Goal: Check status: Check status

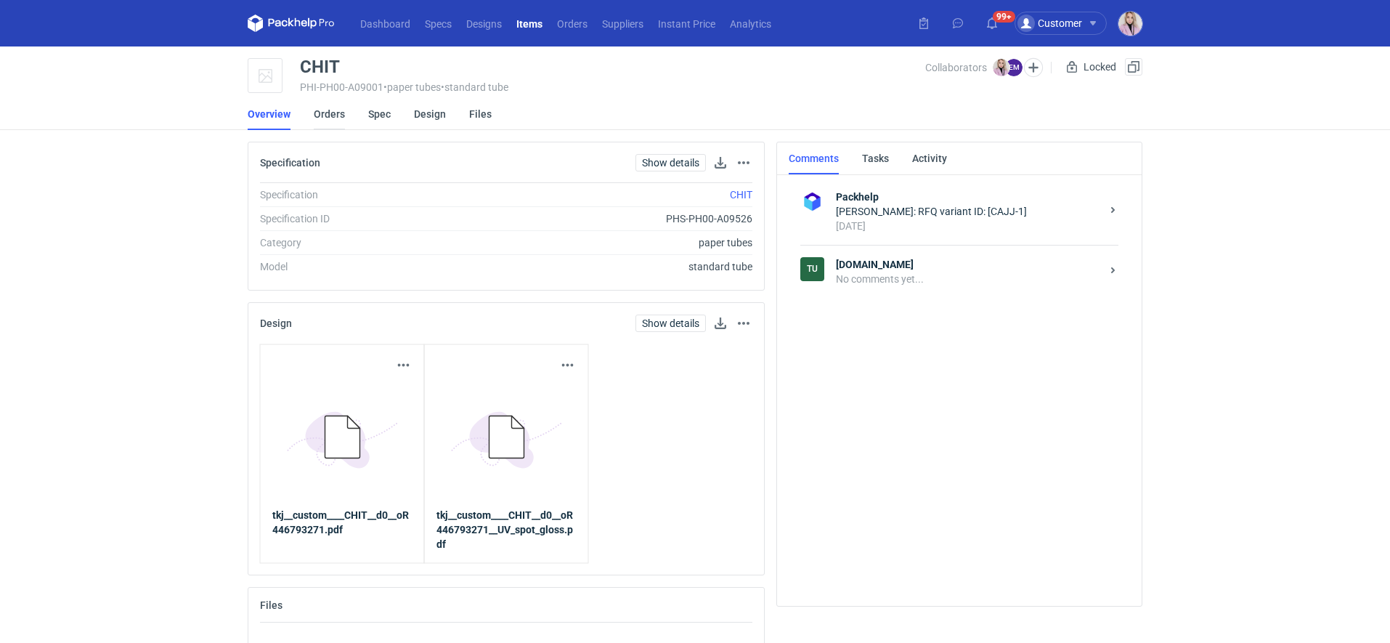
click at [337, 112] on link "Orders" at bounding box center [329, 114] width 31 height 32
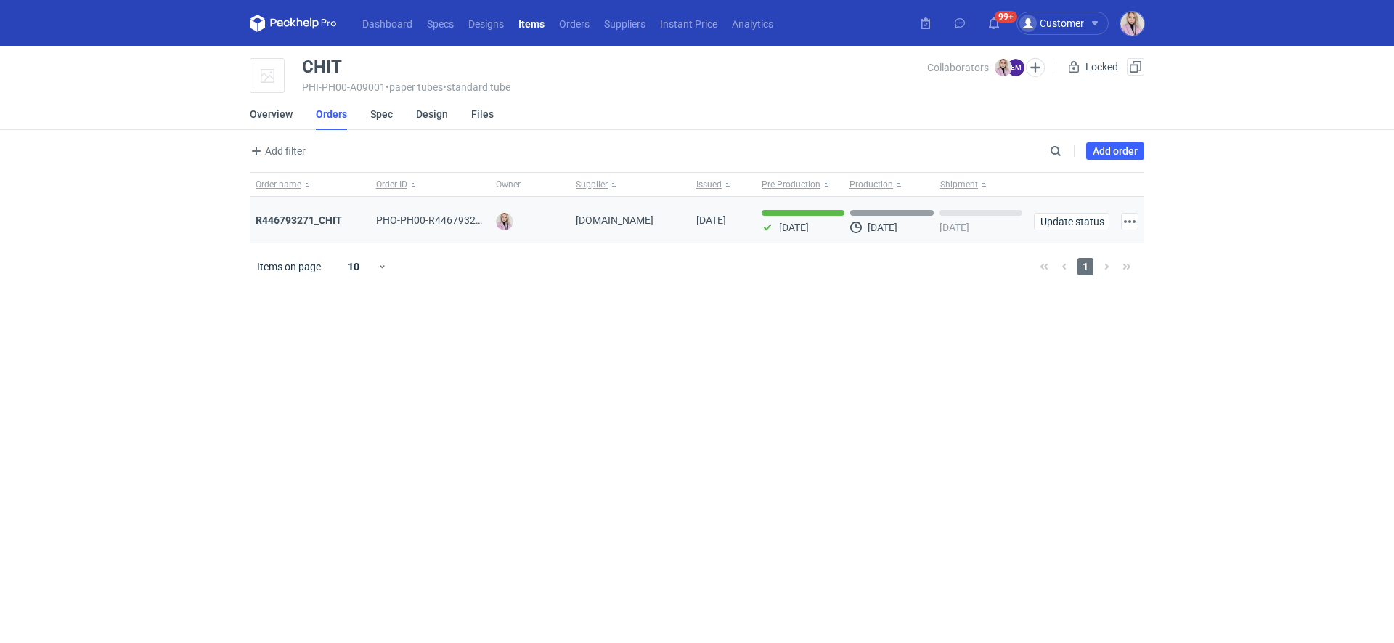
click at [288, 218] on strong "R446793271_CHIT" at bounding box center [299, 220] width 86 height 12
